Goal: Communication & Community: Connect with others

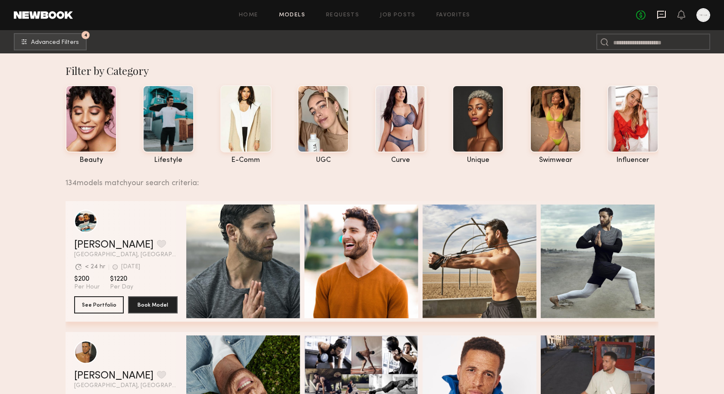
click at [664, 16] on icon at bounding box center [660, 14] width 9 height 9
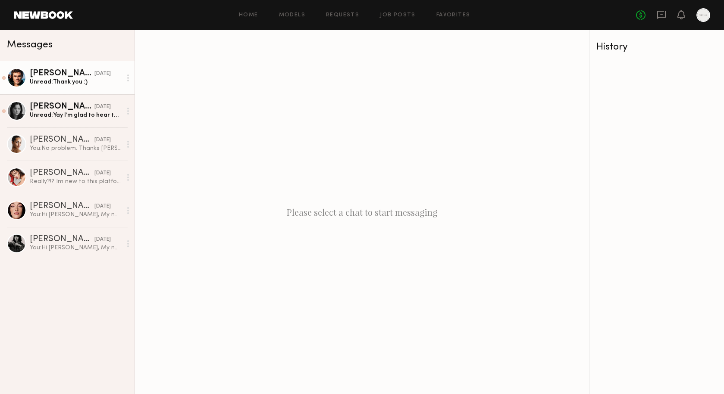
click at [64, 78] on div "Chase H." at bounding box center [62, 73] width 65 height 9
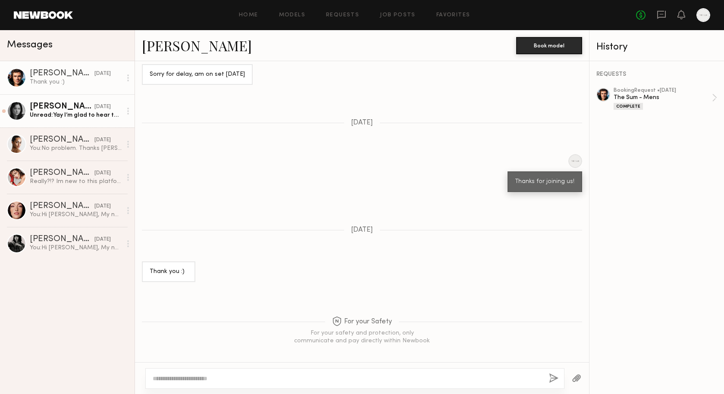
click at [67, 112] on div "Unread: Yay I’m glad to hear that!!" at bounding box center [76, 115] width 92 height 8
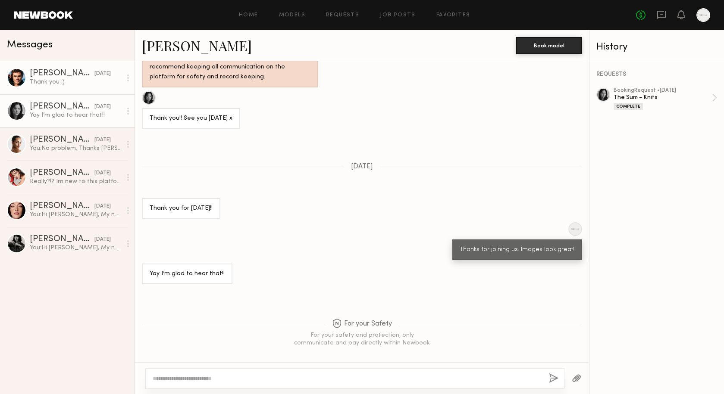
click at [43, 72] on div "Chase H." at bounding box center [62, 73] width 65 height 9
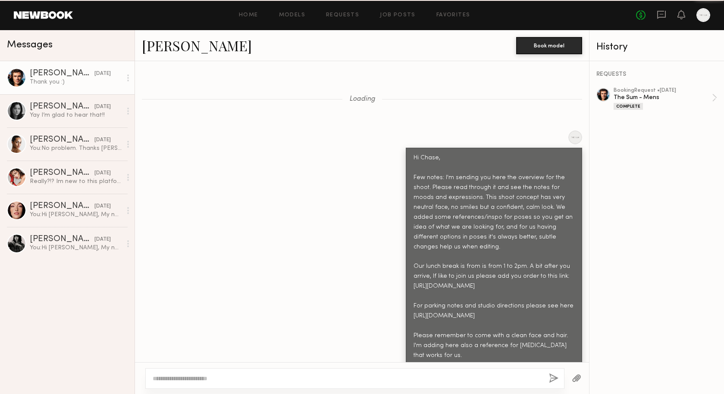
scroll to position [814, 0]
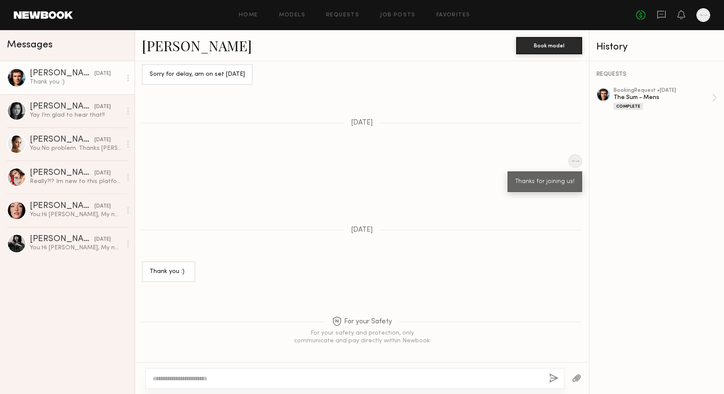
click at [172, 48] on link "Chase H." at bounding box center [197, 45] width 110 height 19
